Goal: Information Seeking & Learning: Learn about a topic

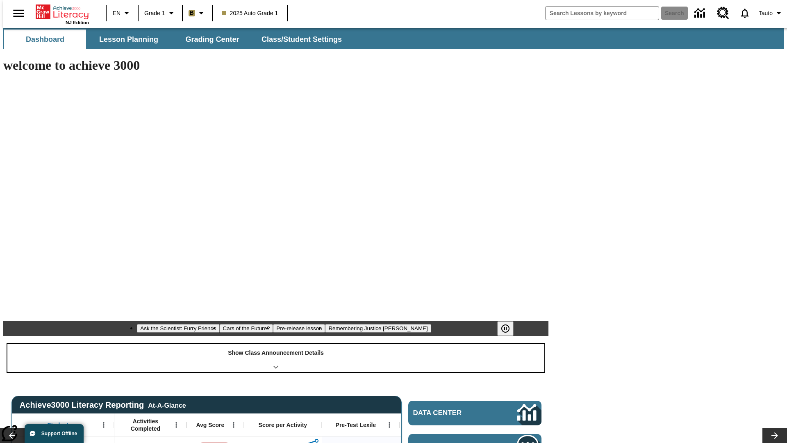
click at [276, 343] on div "Show Class Announcement Details" at bounding box center [275, 357] width 537 height 28
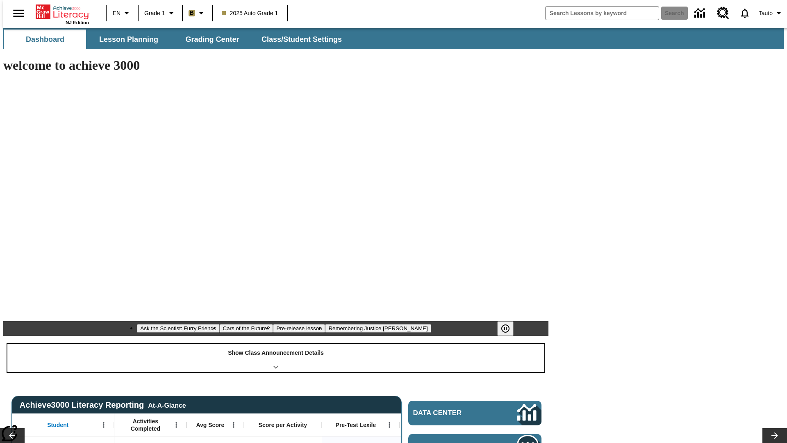
click at [276, 343] on div "Show Class Announcement Details" at bounding box center [275, 357] width 537 height 28
